Goal: Find specific page/section: Locate a particular part of the current website

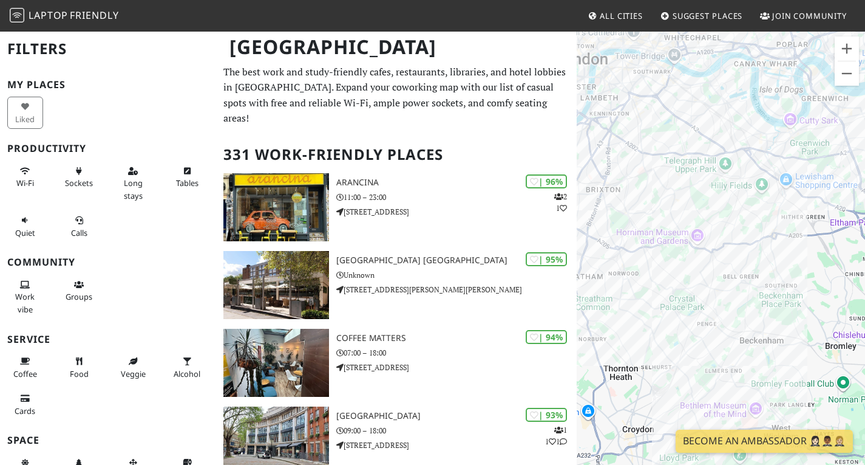
drag, startPoint x: 665, startPoint y: 183, endPoint x: 766, endPoint y: 274, distance: 136.3
click at [766, 274] on div at bounding box center [721, 262] width 288 height 465
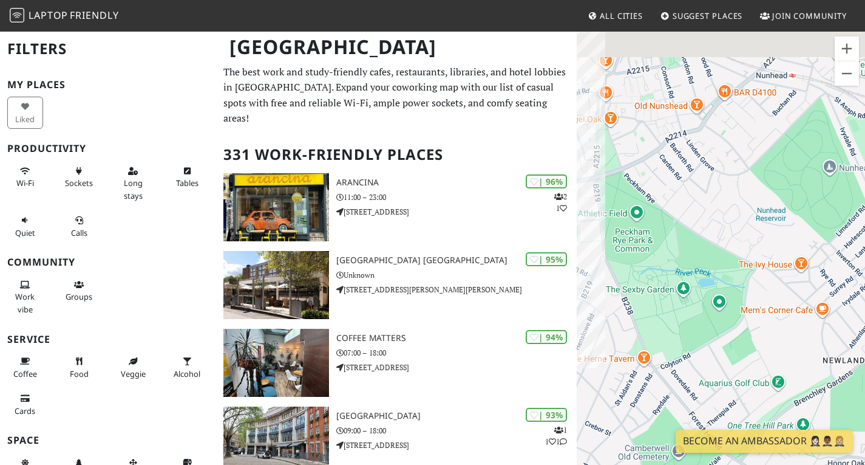
drag, startPoint x: 717, startPoint y: 104, endPoint x: 697, endPoint y: 332, distance: 228.0
click at [697, 332] on div at bounding box center [721, 262] width 288 height 465
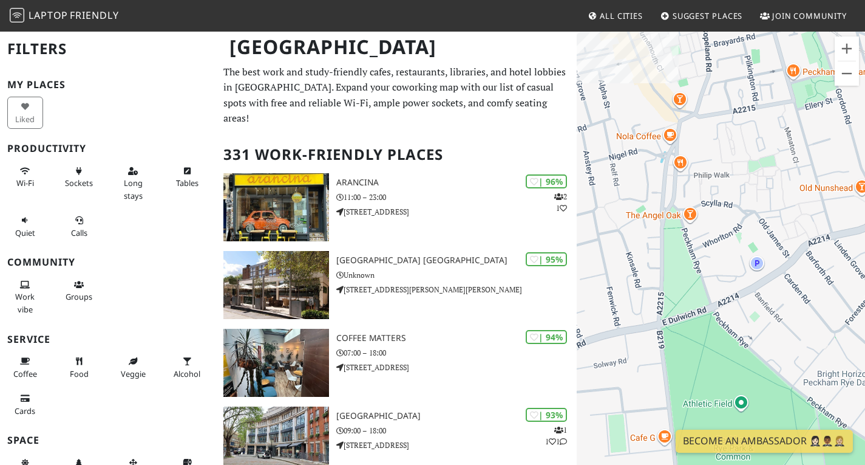
drag, startPoint x: 669, startPoint y: 126, endPoint x: 844, endPoint y: 358, distance: 290.0
click at [844, 358] on div at bounding box center [721, 262] width 288 height 465
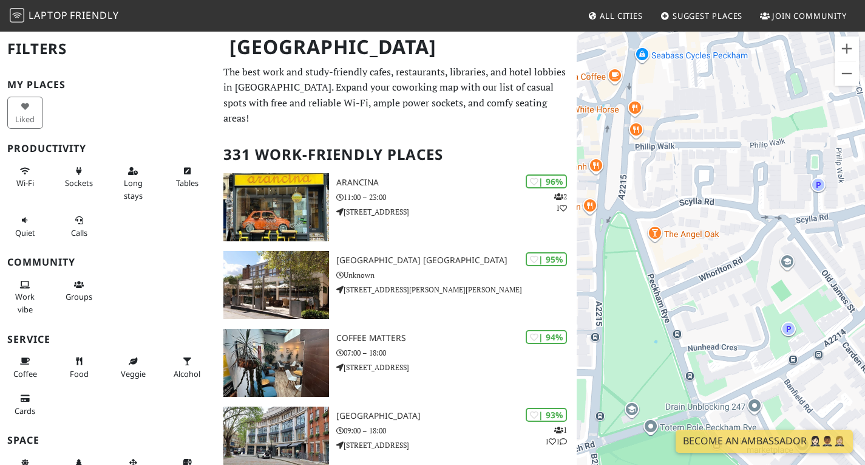
drag, startPoint x: 692, startPoint y: 174, endPoint x: 713, endPoint y: 202, distance: 35.1
click at [713, 202] on div at bounding box center [721, 262] width 288 height 465
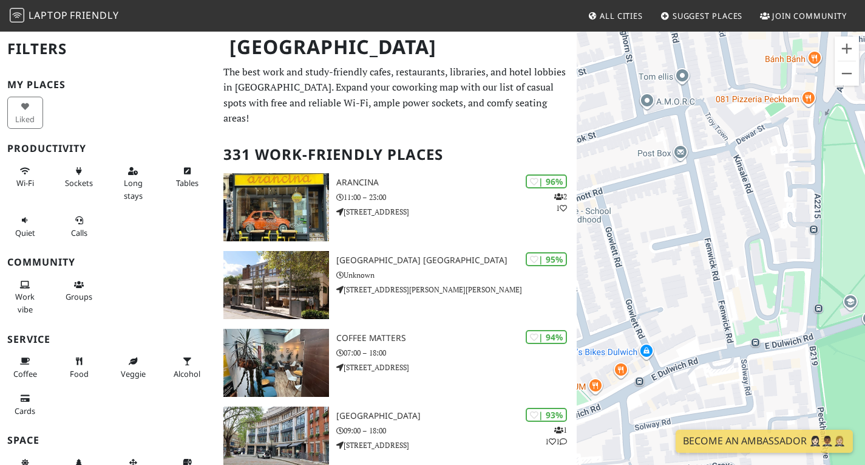
drag, startPoint x: 615, startPoint y: 279, endPoint x: 836, endPoint y: 172, distance: 245.8
click at [836, 172] on div at bounding box center [721, 262] width 288 height 465
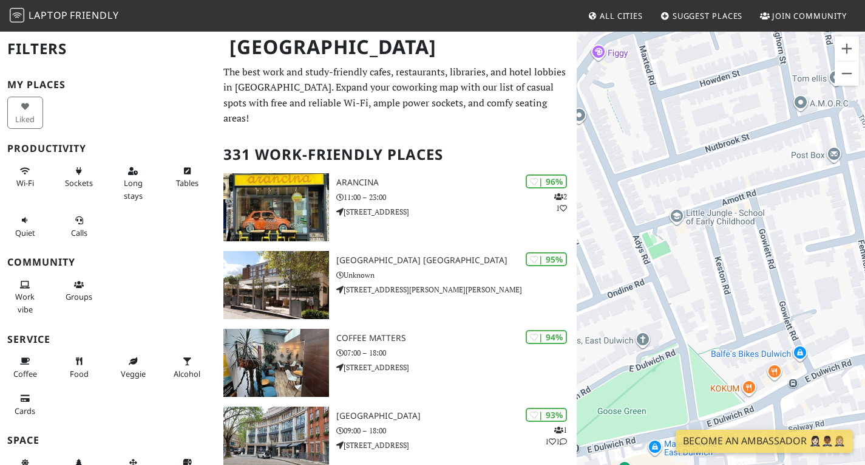
drag, startPoint x: 684, startPoint y: 250, endPoint x: 840, endPoint y: 252, distance: 156.1
click at [840, 252] on div at bounding box center [721, 262] width 288 height 465
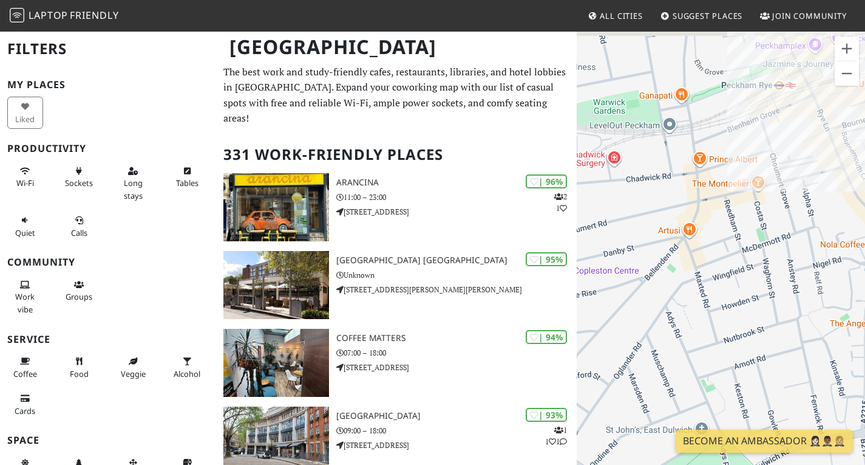
drag, startPoint x: 721, startPoint y: 198, endPoint x: 716, endPoint y: 369, distance: 171.3
click at [717, 369] on div at bounding box center [721, 262] width 288 height 465
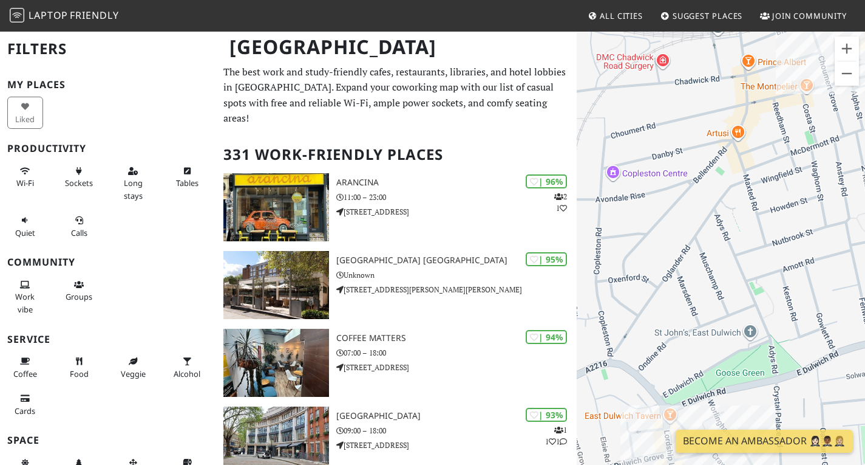
drag, startPoint x: 766, startPoint y: 256, endPoint x: 772, endPoint y: 180, distance: 76.1
click at [772, 181] on div at bounding box center [721, 262] width 288 height 465
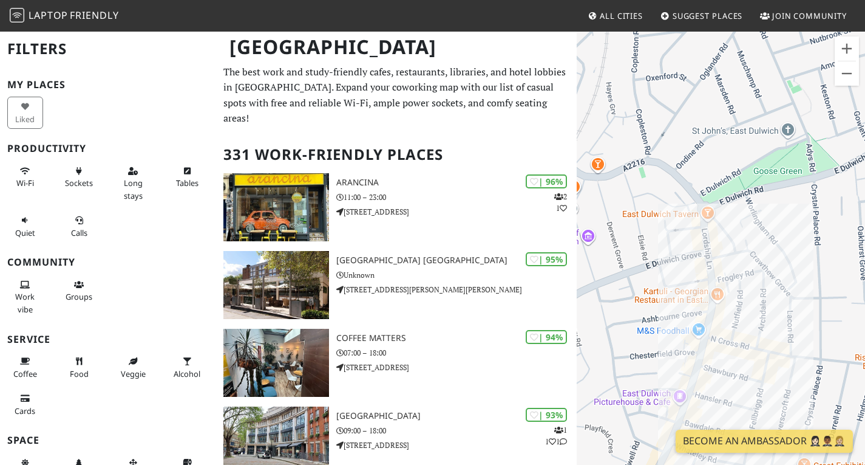
drag, startPoint x: 715, startPoint y: 295, endPoint x: 754, endPoint y: 160, distance: 140.3
click at [754, 160] on div at bounding box center [721, 262] width 288 height 465
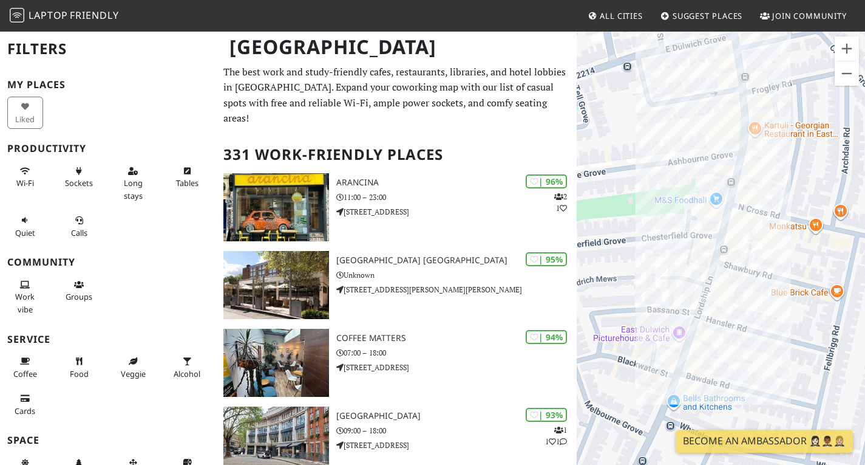
drag, startPoint x: 756, startPoint y: 379, endPoint x: 786, endPoint y: 251, distance: 131.1
click at [786, 247] on div at bounding box center [721, 262] width 288 height 465
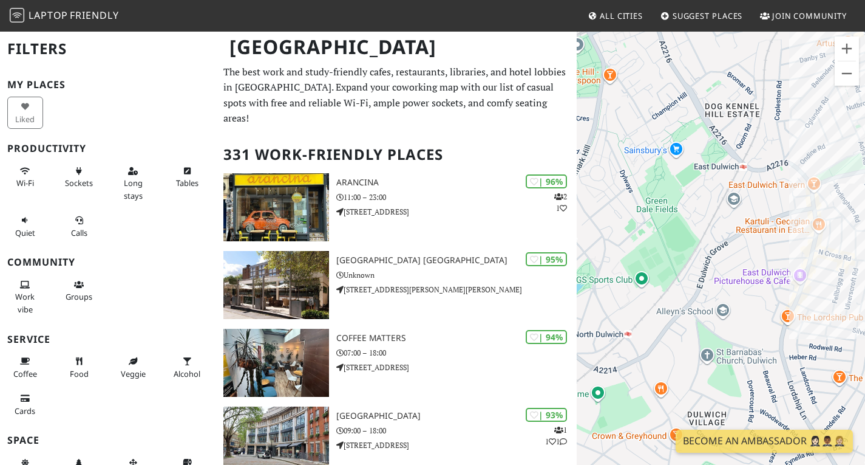
drag, startPoint x: 686, startPoint y: 370, endPoint x: 741, endPoint y: 317, distance: 76.9
click at [741, 318] on div at bounding box center [721, 262] width 288 height 465
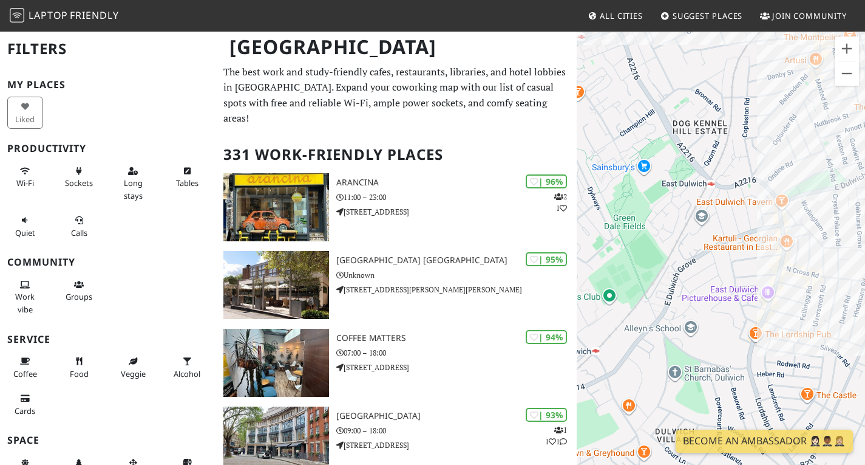
drag, startPoint x: 797, startPoint y: 318, endPoint x: 762, endPoint y: 337, distance: 40.2
click at [762, 337] on div at bounding box center [721, 262] width 288 height 465
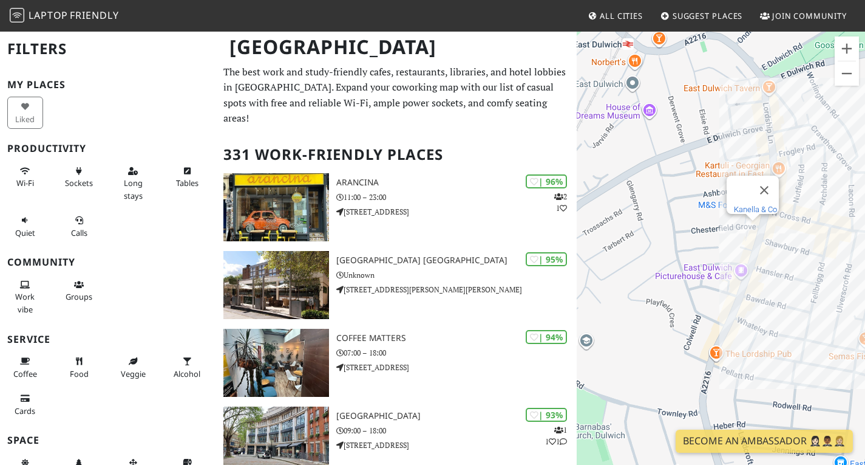
click at [753, 205] on link "Kanella & Co." at bounding box center [756, 209] width 45 height 9
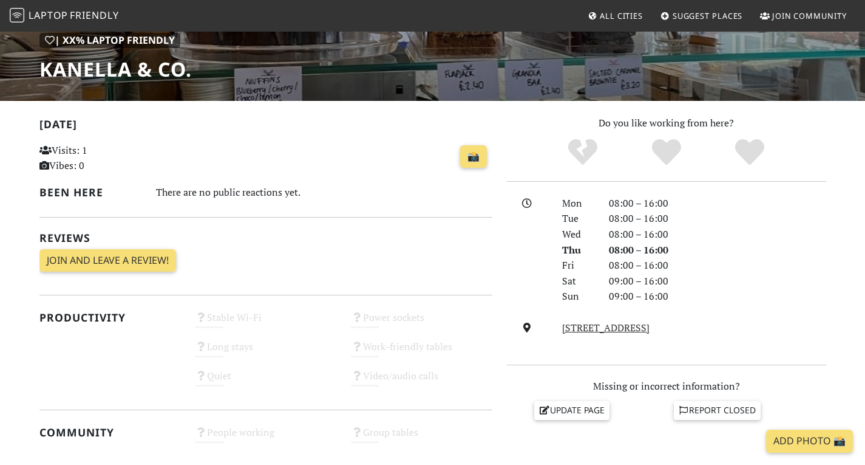
scroll to position [364, 0]
